Goal: Task Accomplishment & Management: Manage account settings

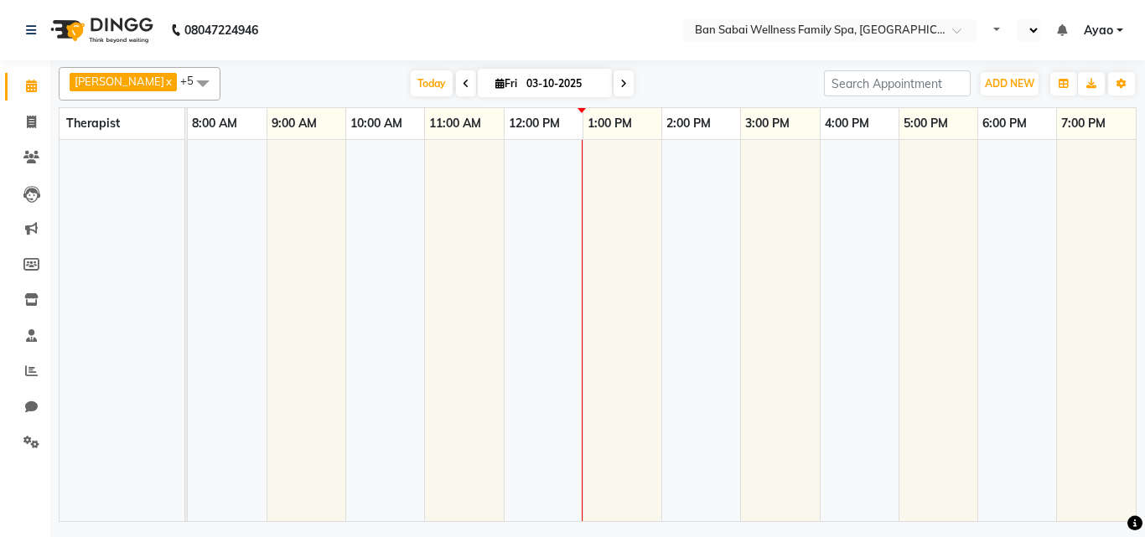
select select "en"
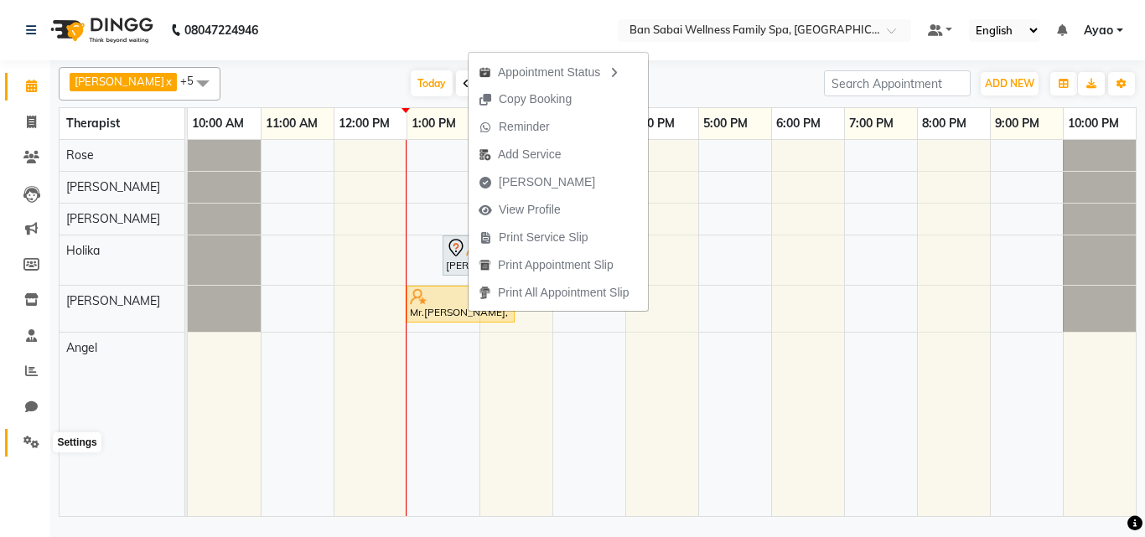
click at [34, 447] on icon at bounding box center [31, 442] width 16 height 13
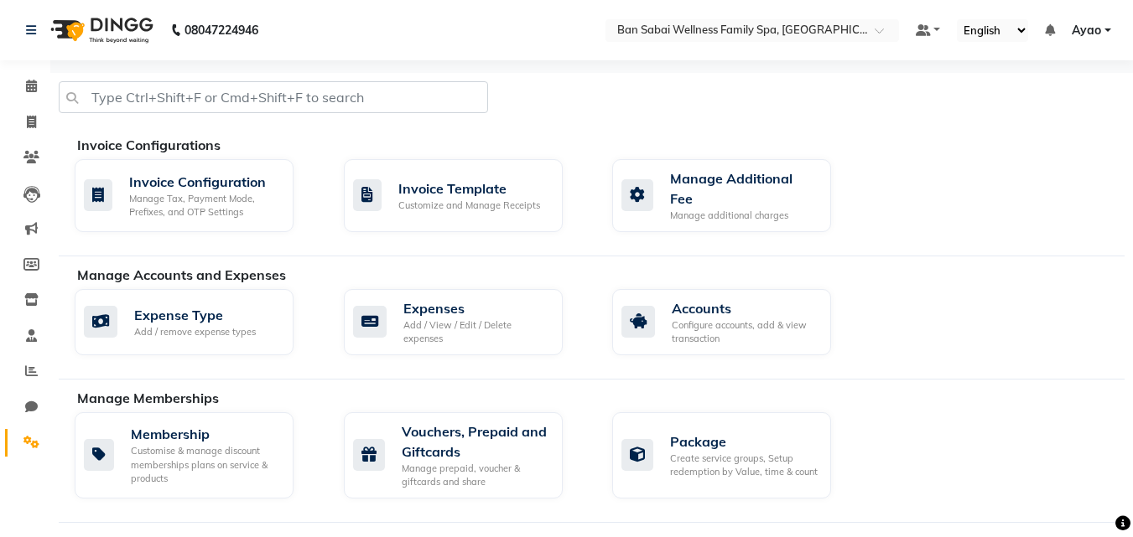
click at [1096, 27] on span "Ayao" at bounding box center [1085, 31] width 29 height 18
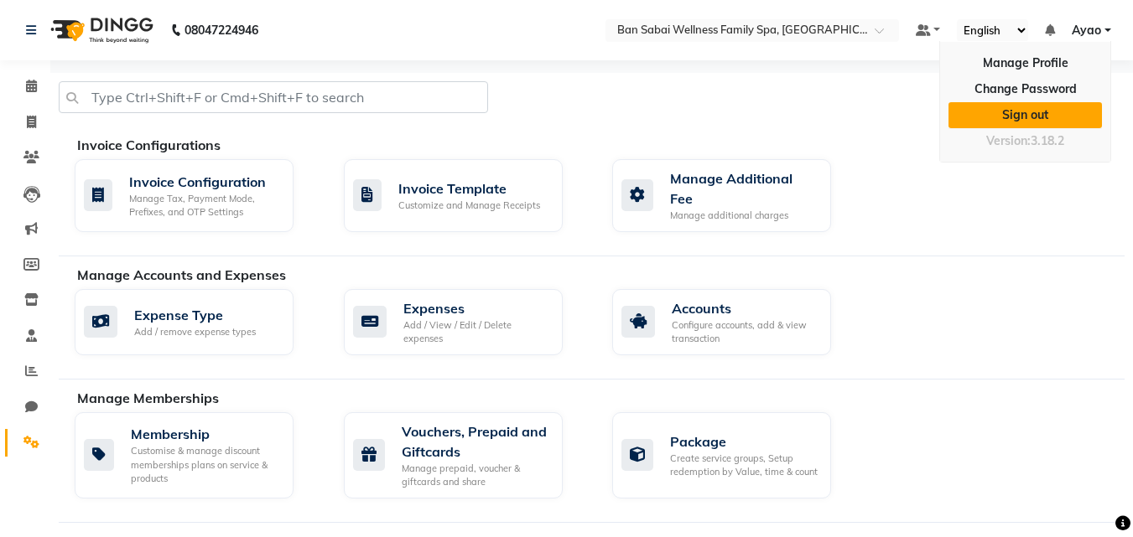
click at [1046, 117] on link "Sign out" at bounding box center [1024, 115] width 153 height 26
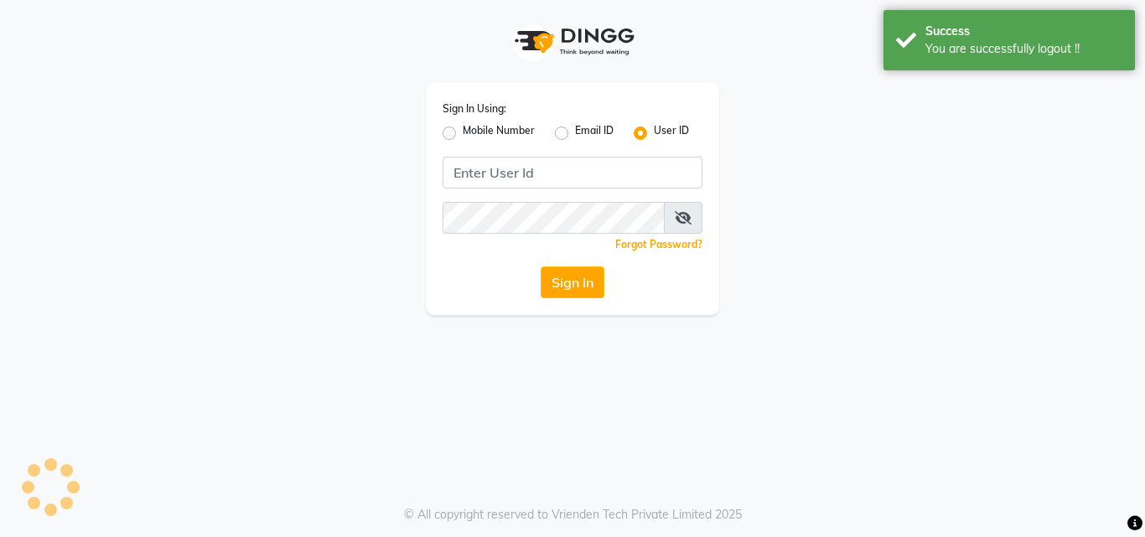
type input "7507461684"
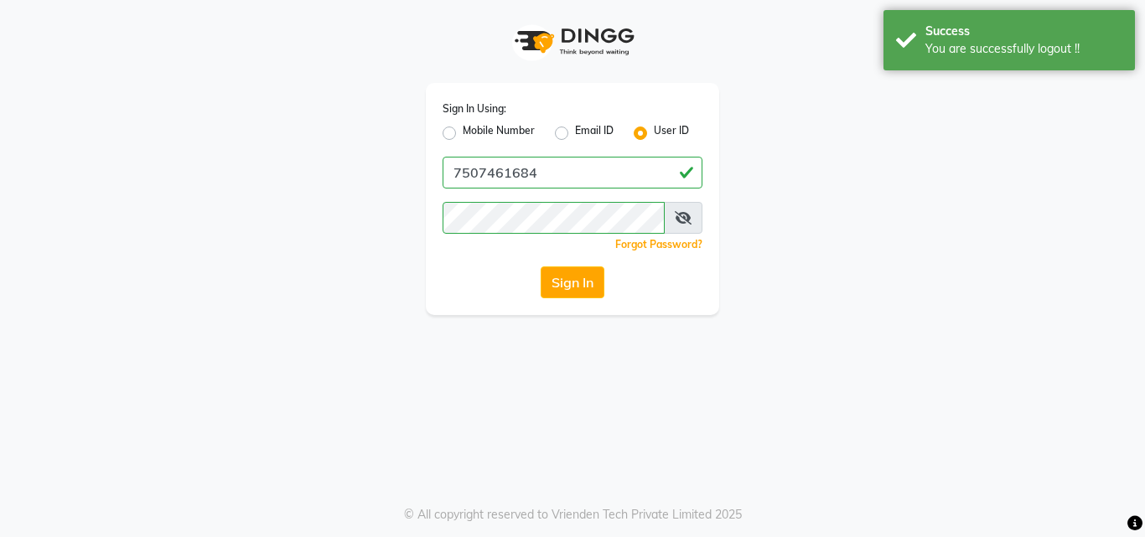
click at [516, 132] on label "Mobile Number" at bounding box center [499, 133] width 72 height 20
click at [474, 132] on input "Mobile Number" at bounding box center [468, 128] width 11 height 11
radio input "true"
radio input "false"
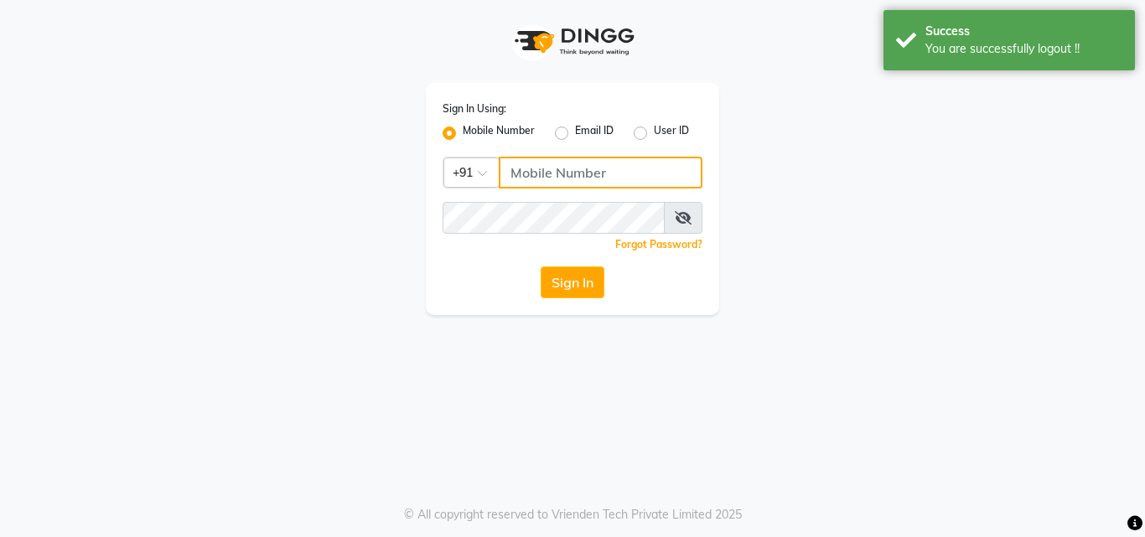
click at [587, 171] on input "Username" at bounding box center [601, 173] width 204 height 32
type input "8208652497"
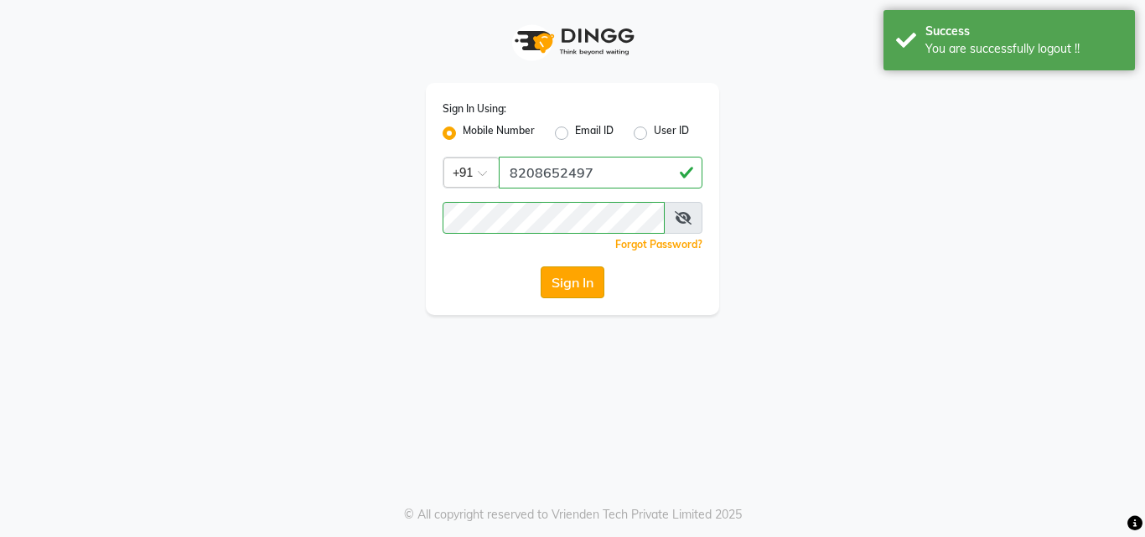
click at [603, 289] on button "Sign In" at bounding box center [573, 283] width 64 height 32
